Goal: Register for event/course

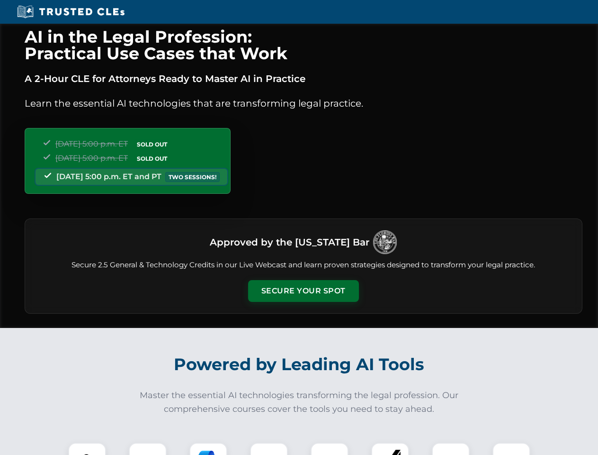
click at [303, 291] on button "Secure Your Spot" at bounding box center [303, 291] width 111 height 22
click at [87, 449] on img at bounding box center [86, 461] width 27 height 27
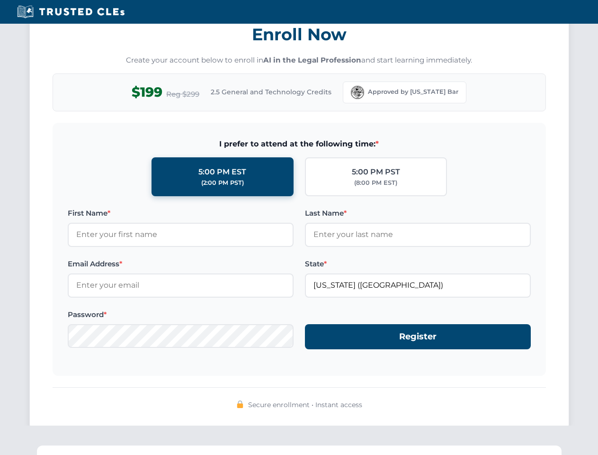
scroll to position [930, 0]
